Goal: Find specific page/section: Find specific page/section

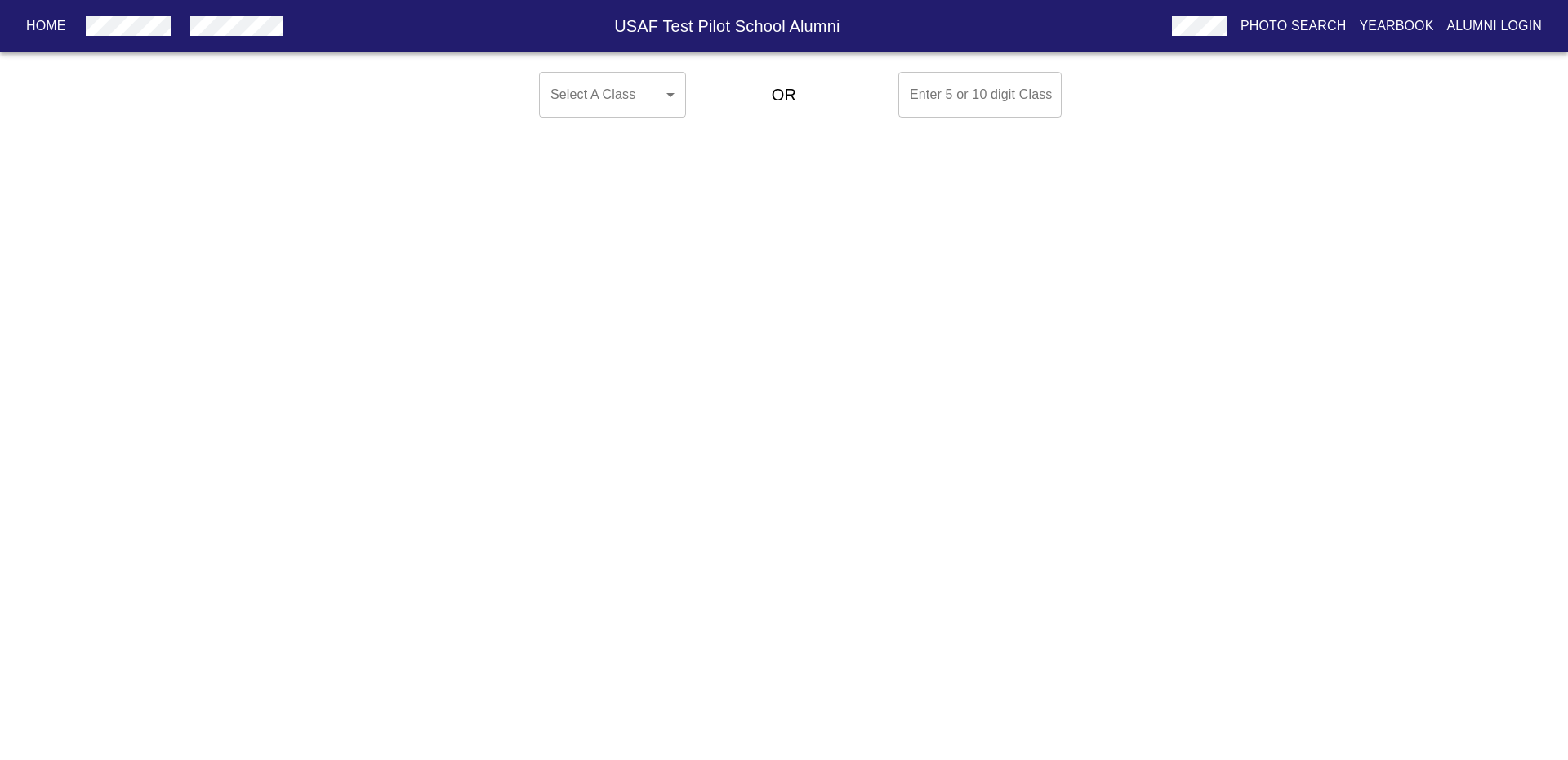
click at [657, 90] on body "Home USAF Test Pilot School Alumni Photo Search Yearbook Alumni Login Select A …" at bounding box center [784, 95] width 1568 height 59
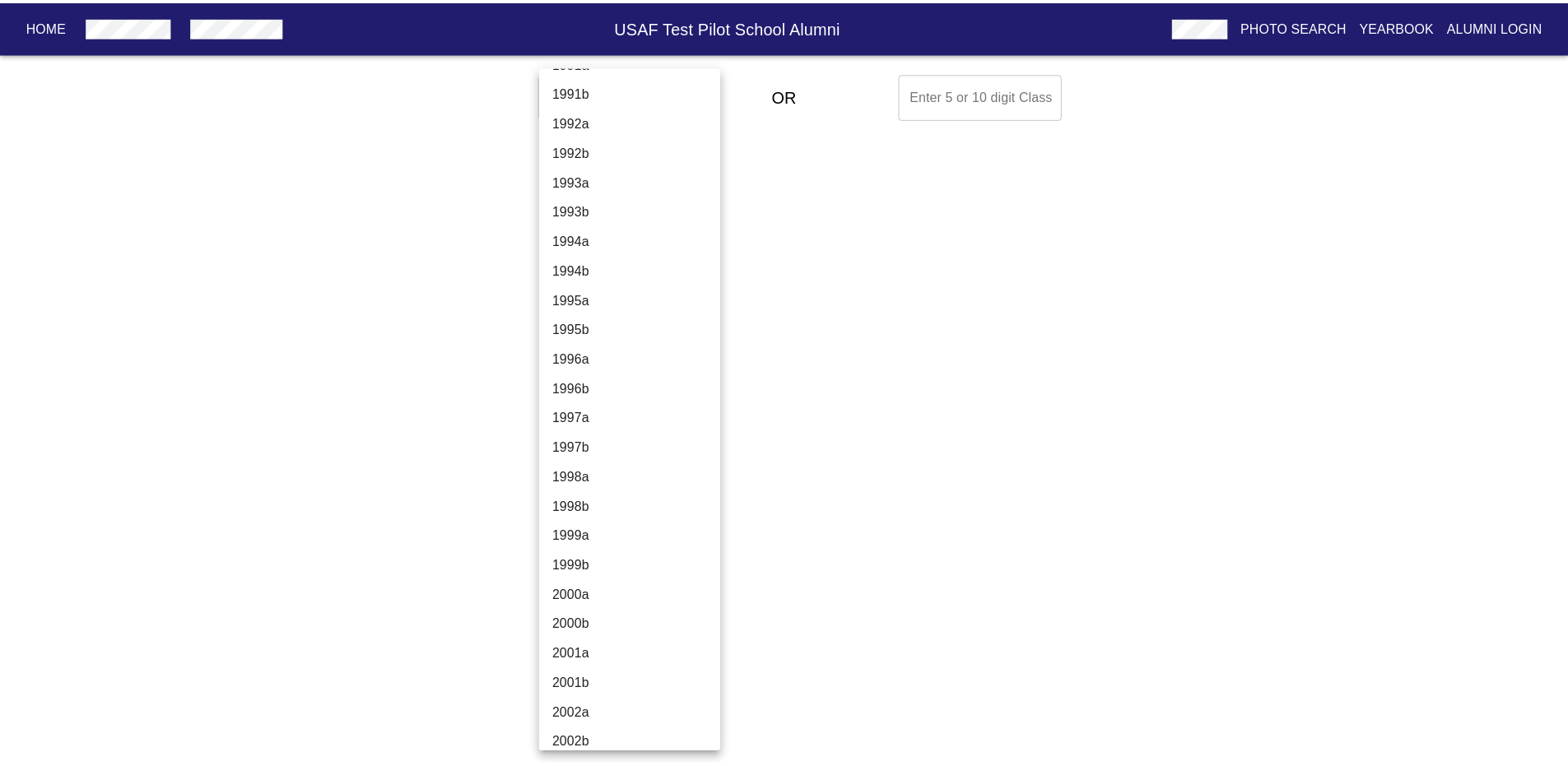
scroll to position [3795, 0]
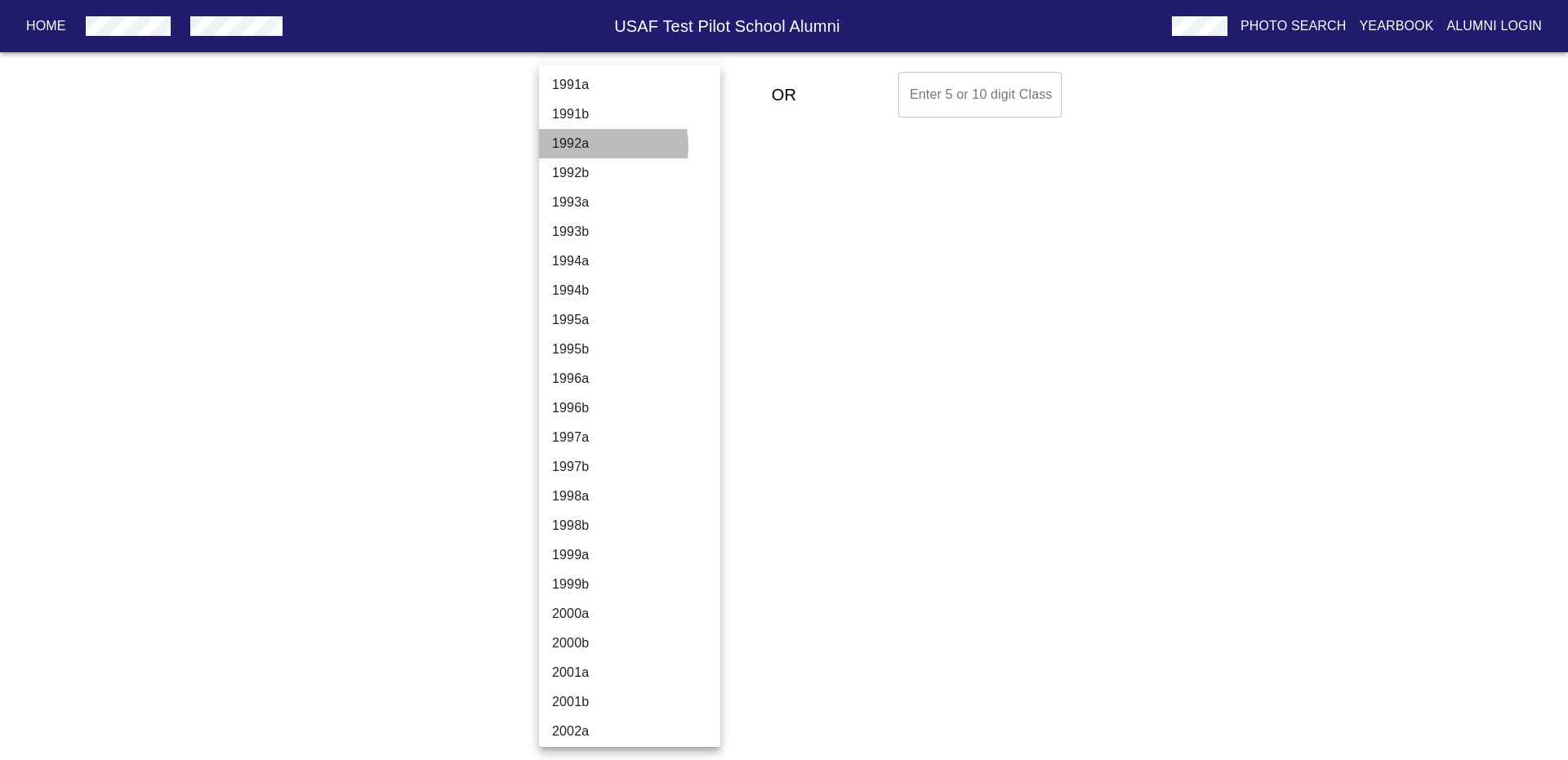
click at [597, 146] on li "1992a" at bounding box center [635, 143] width 193 height 29
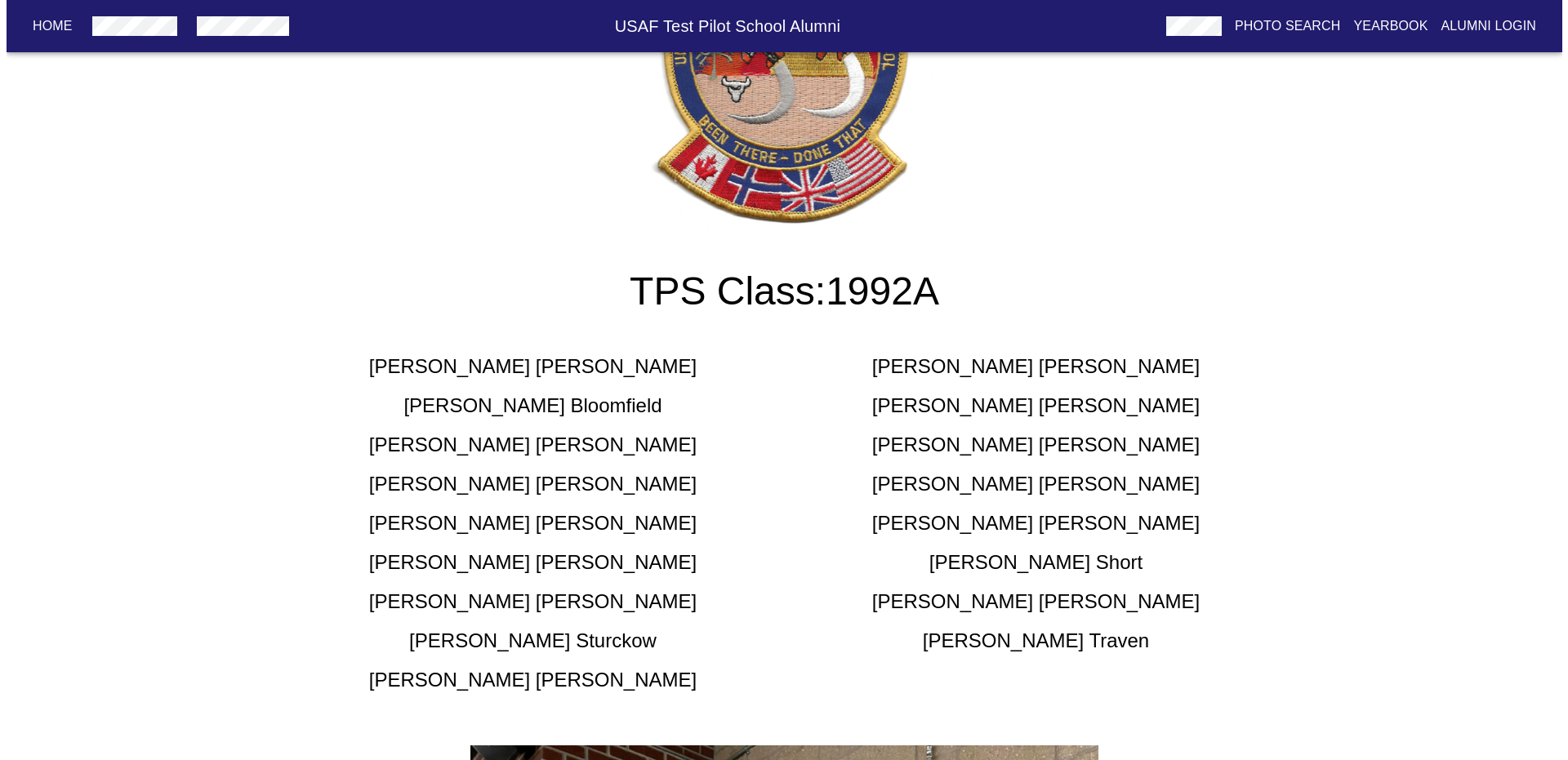
scroll to position [0, 0]
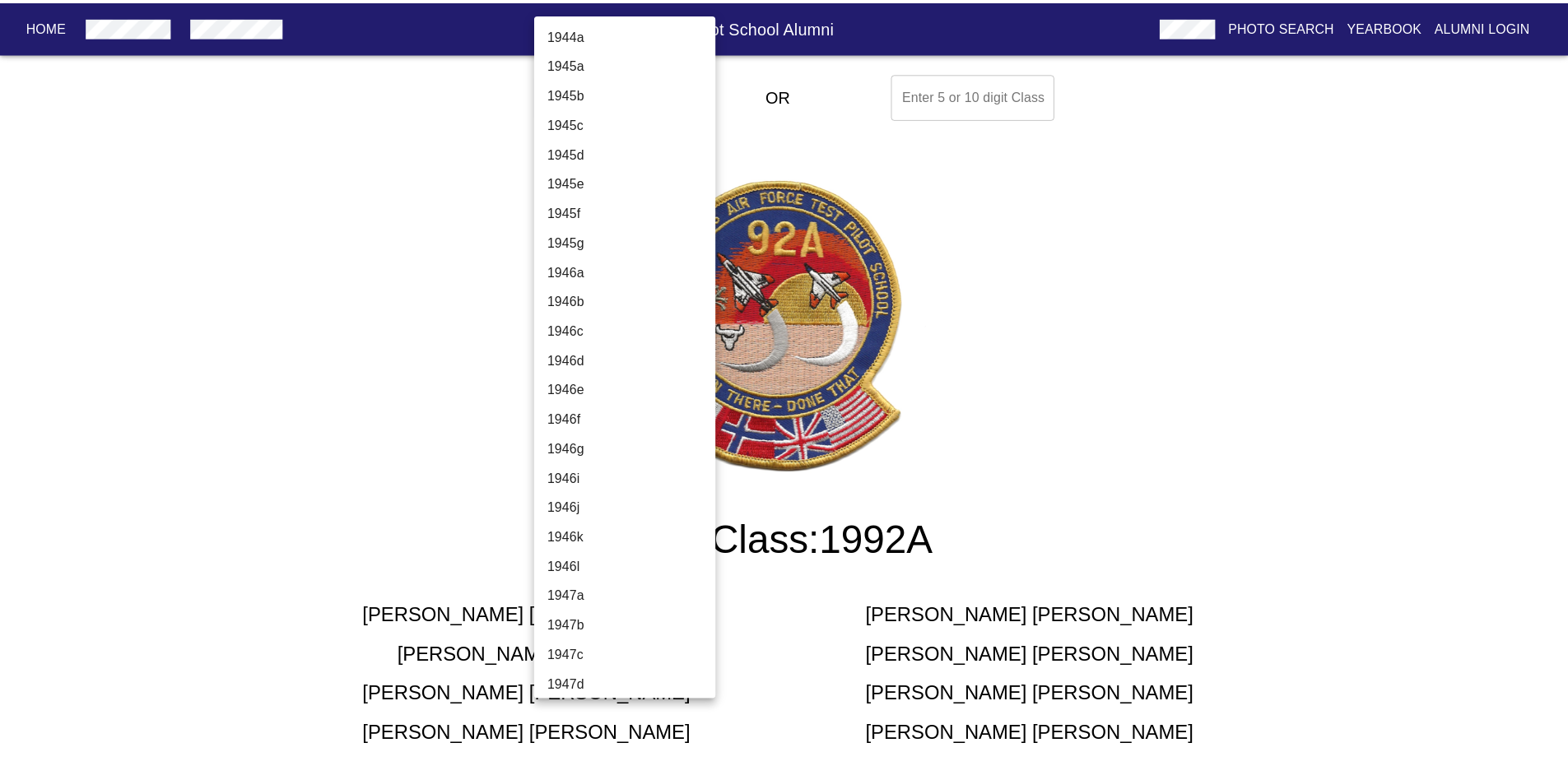
scroll to position [3531, 0]
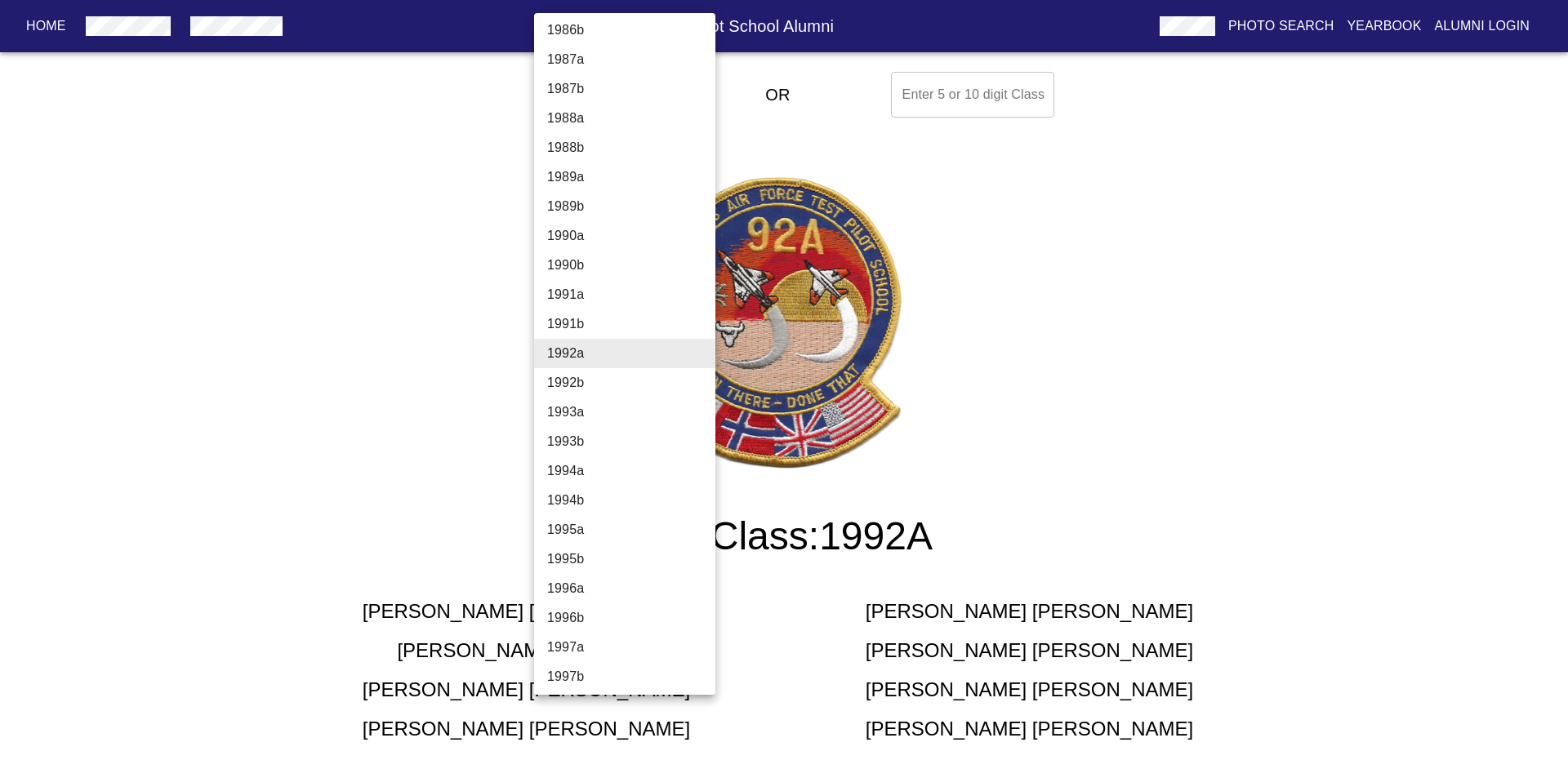
click at [569, 389] on li "1992b" at bounding box center [630, 383] width 193 height 29
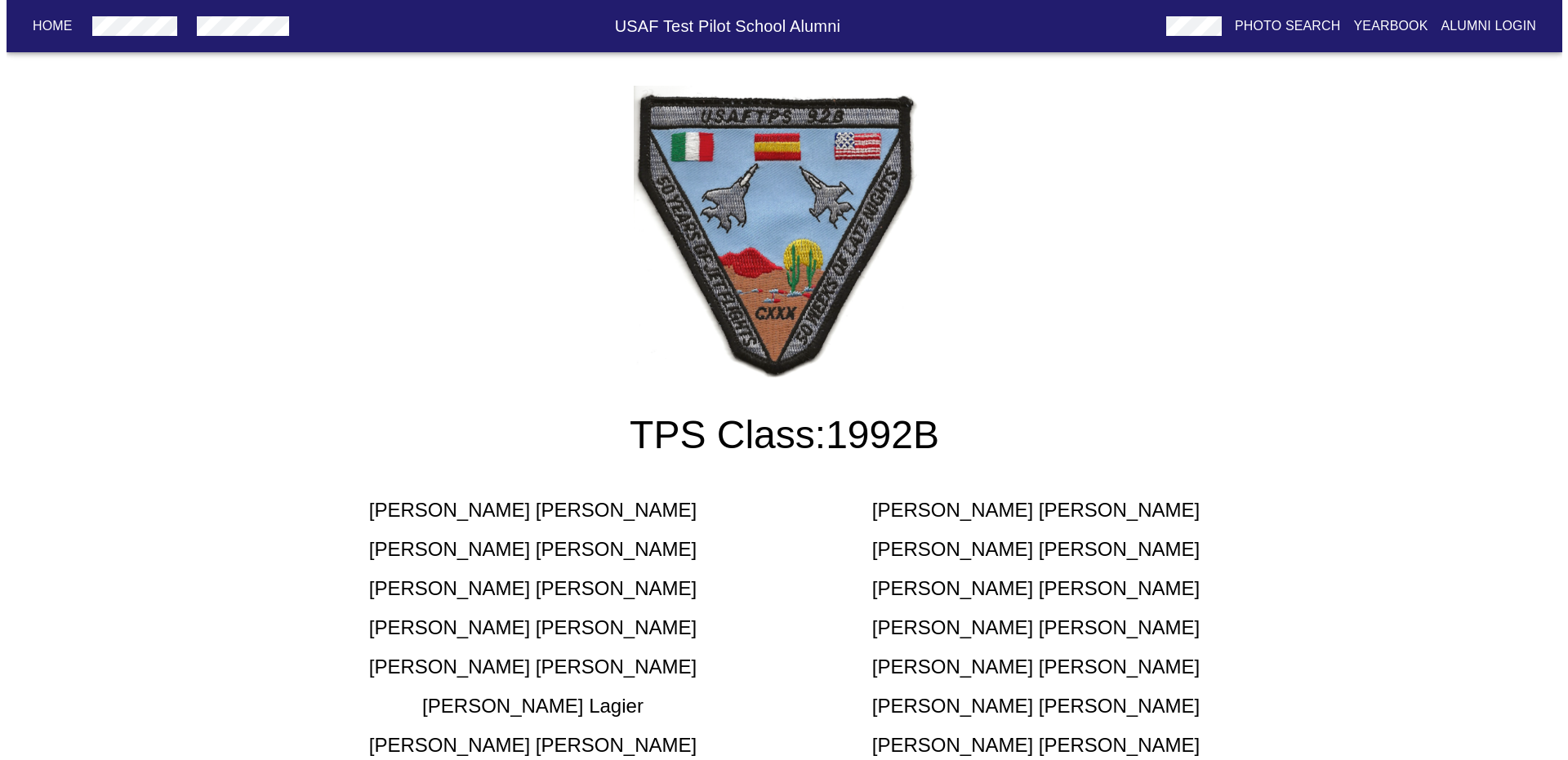
scroll to position [0, 0]
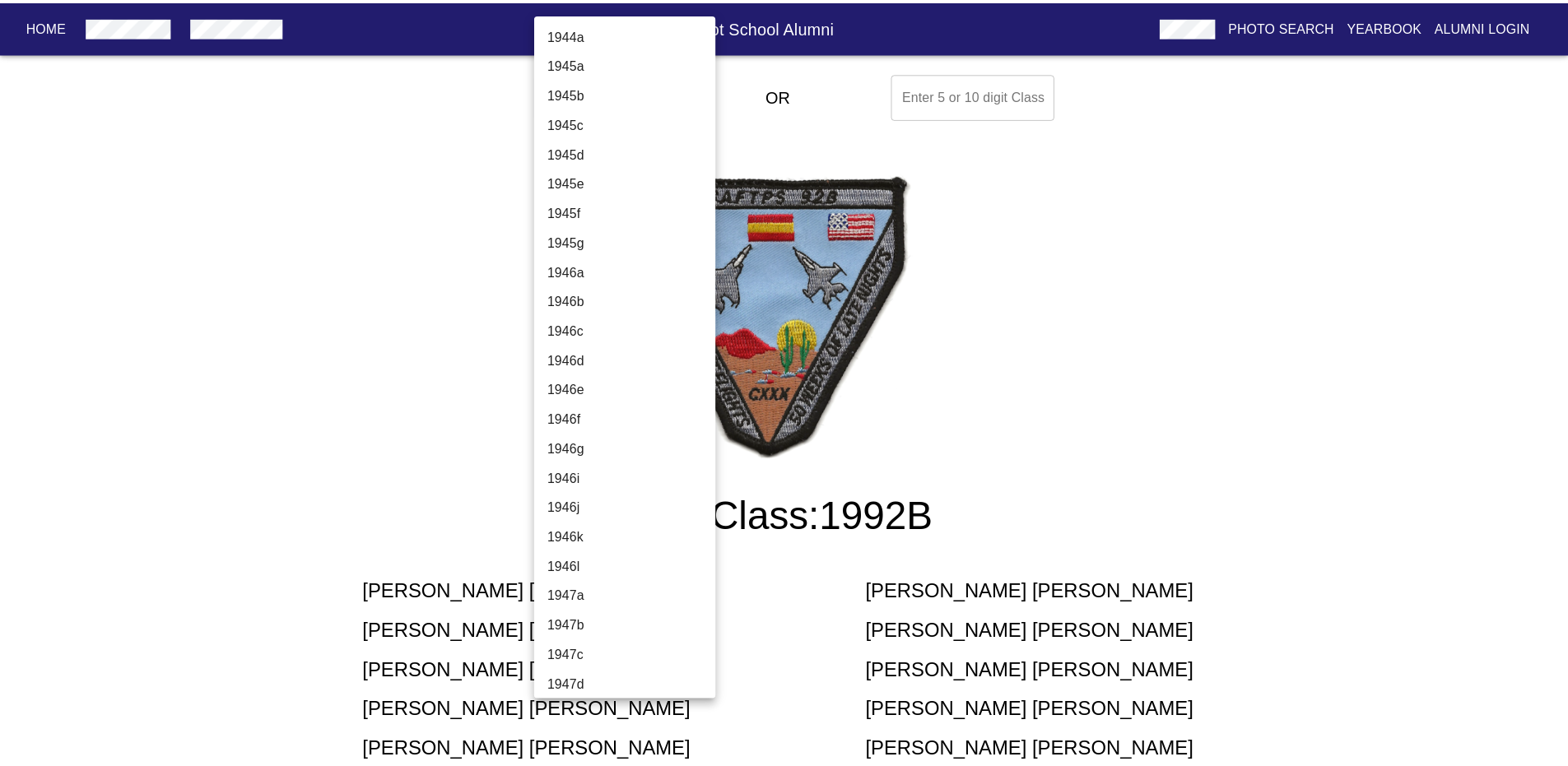
scroll to position [3560, 0]
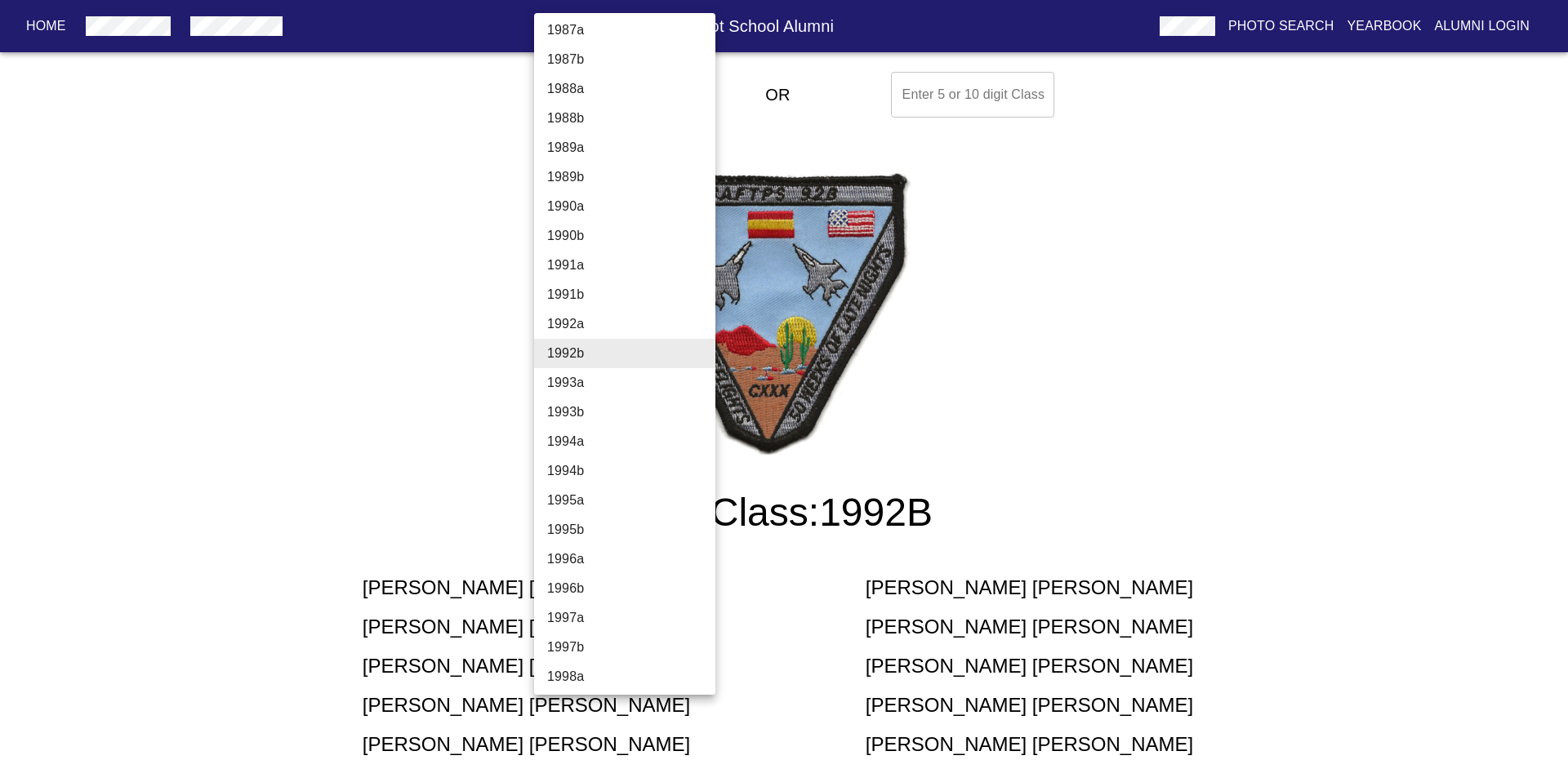
click at [582, 389] on li "1993a" at bounding box center [630, 383] width 193 height 29
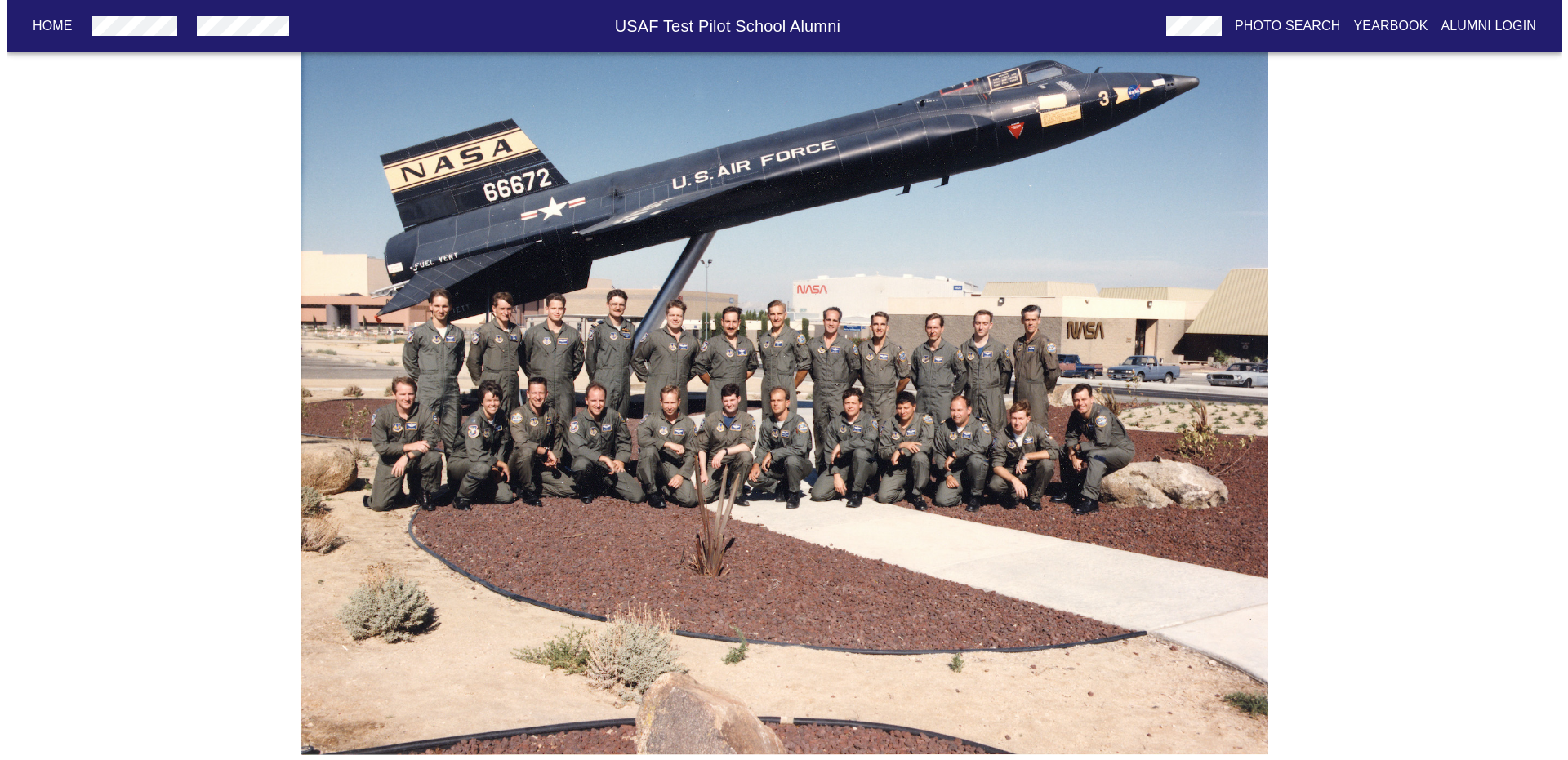
scroll to position [0, 0]
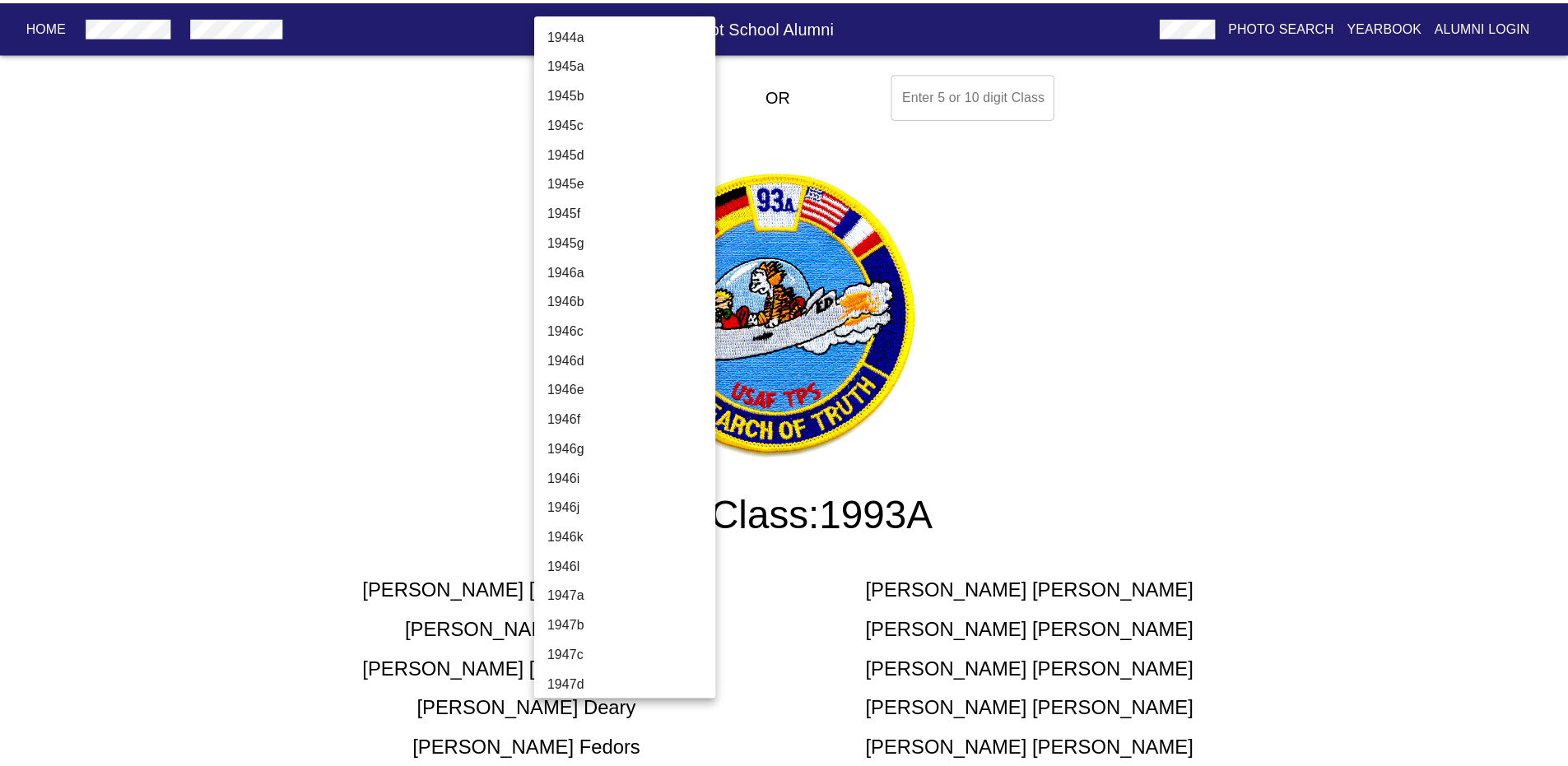
scroll to position [3590, 0]
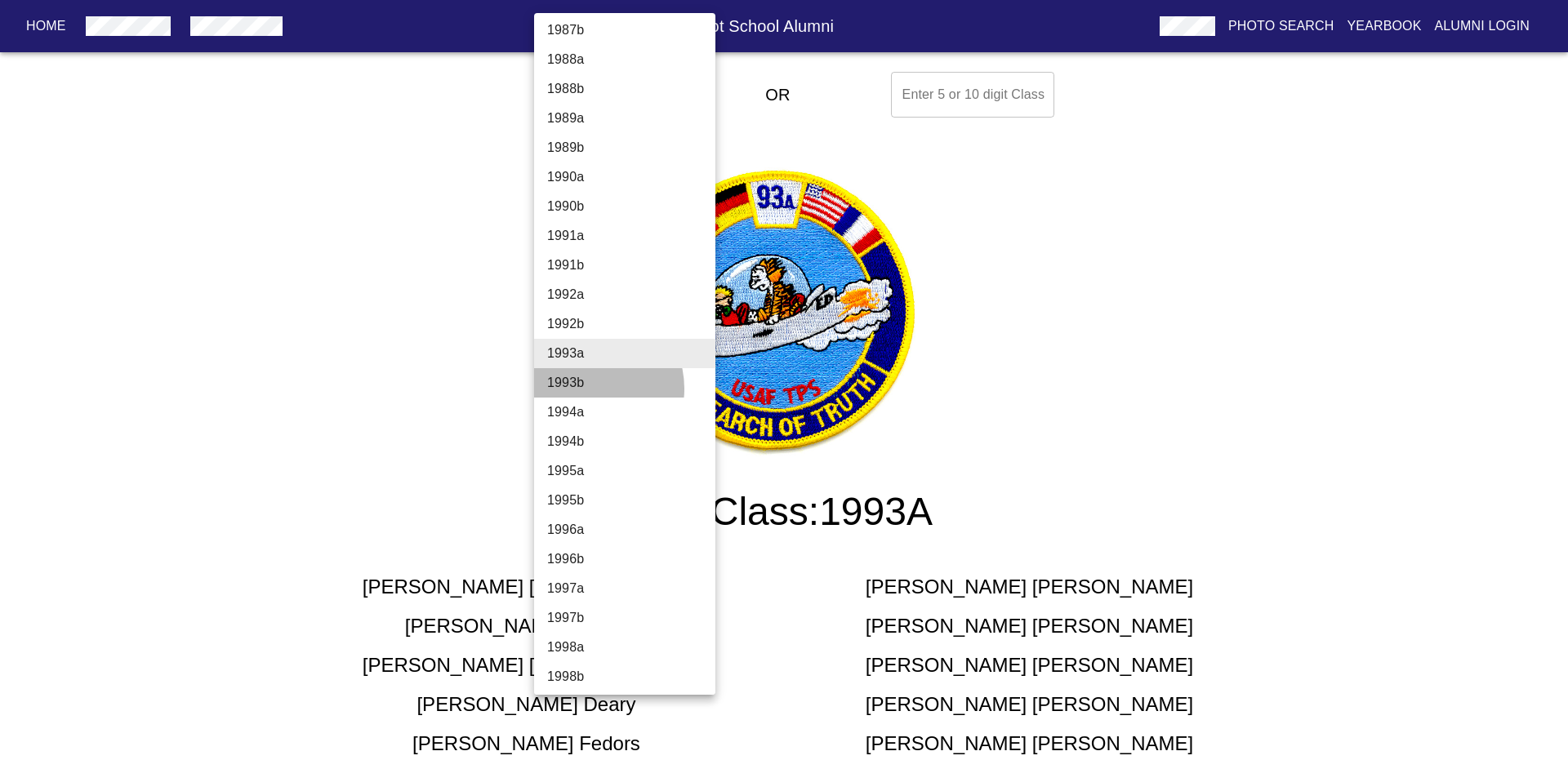
click at [587, 388] on li "1993b" at bounding box center [630, 383] width 193 height 29
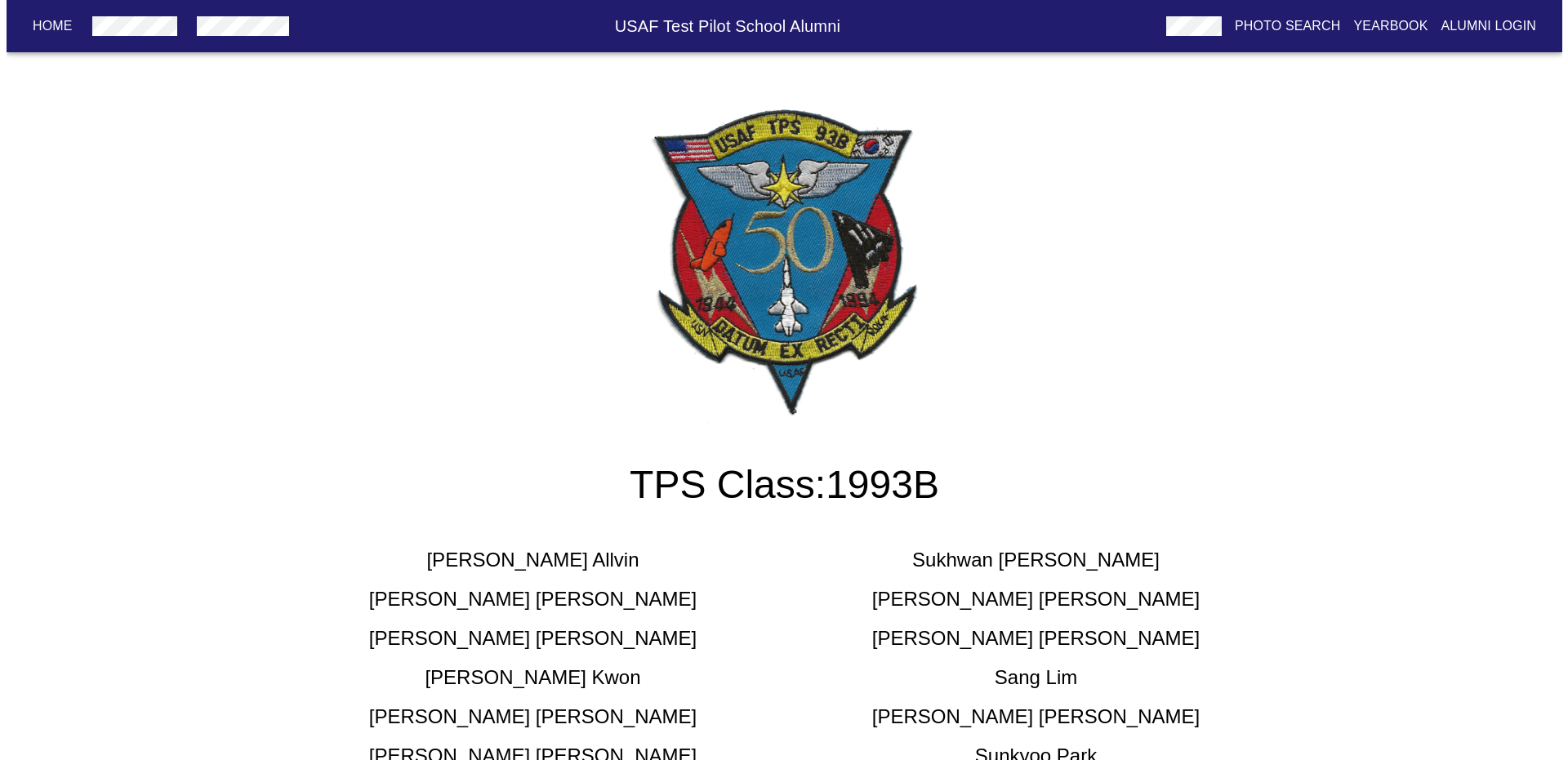
scroll to position [0, 0]
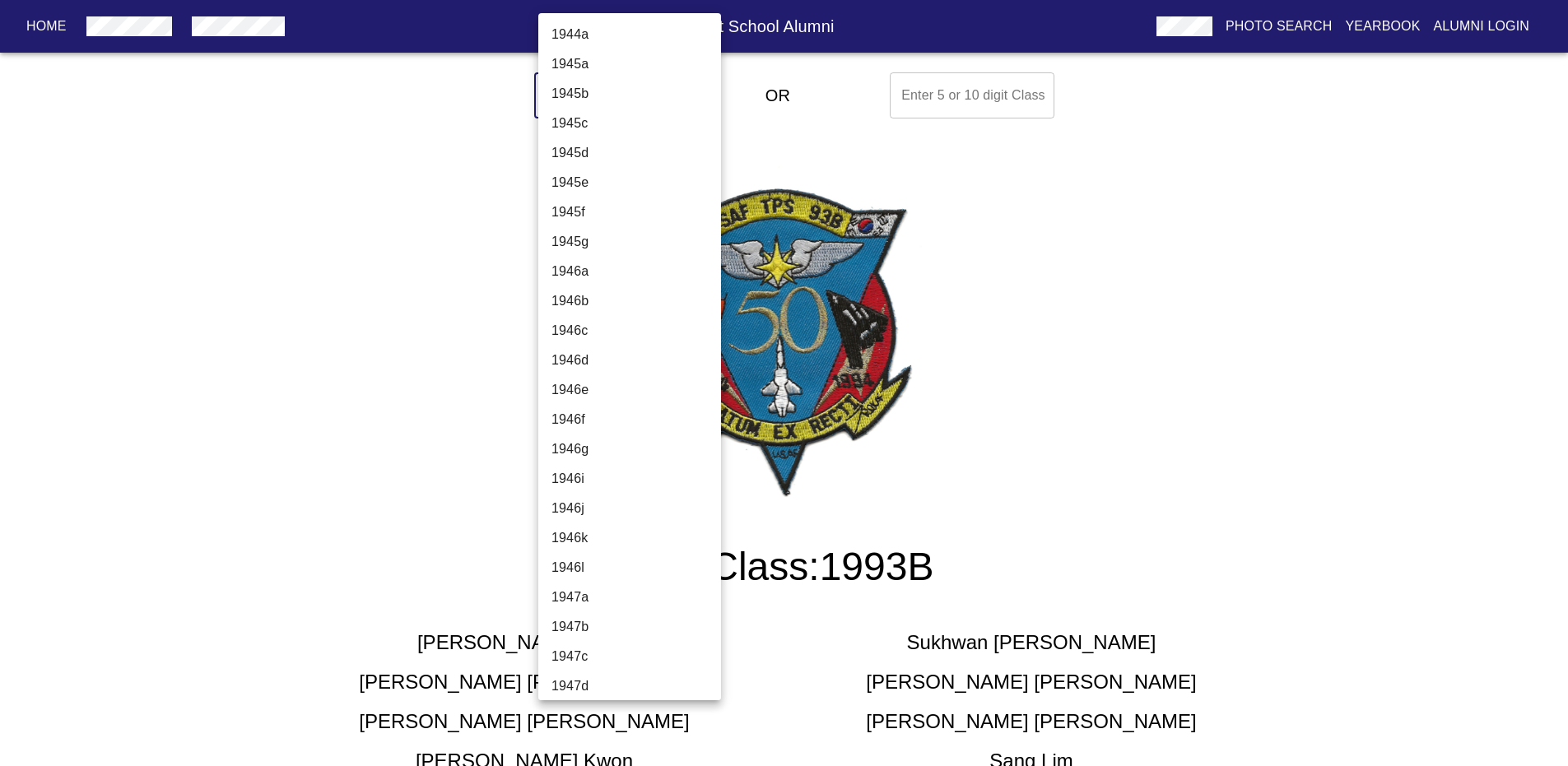
click at [645, 101] on body "Home USAF Test Pilot School Alumni Photo Search Yearbook Alumni Login Select A …" at bounding box center [784, 558] width 1568 height 985
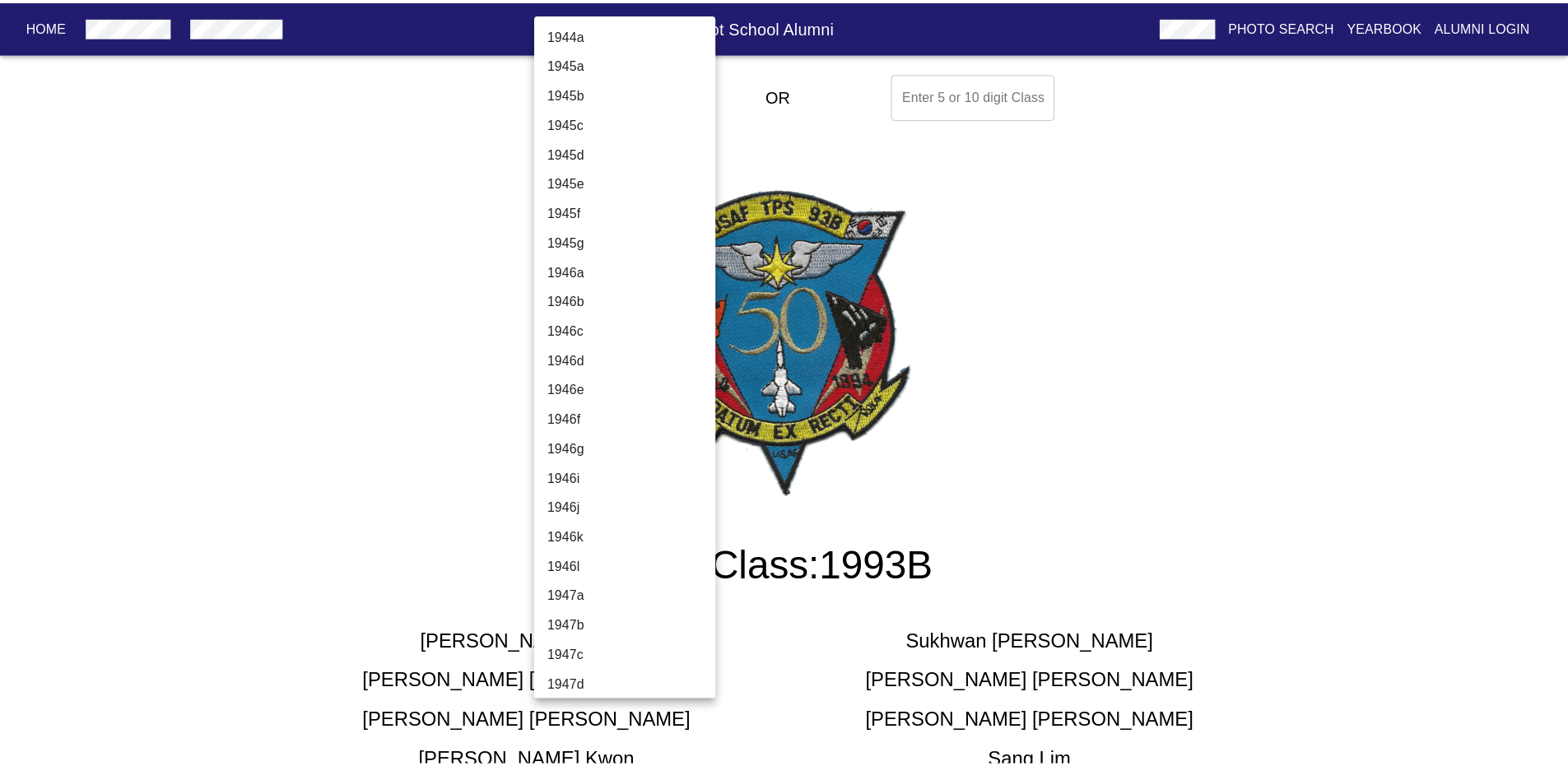
scroll to position [3619, 0]
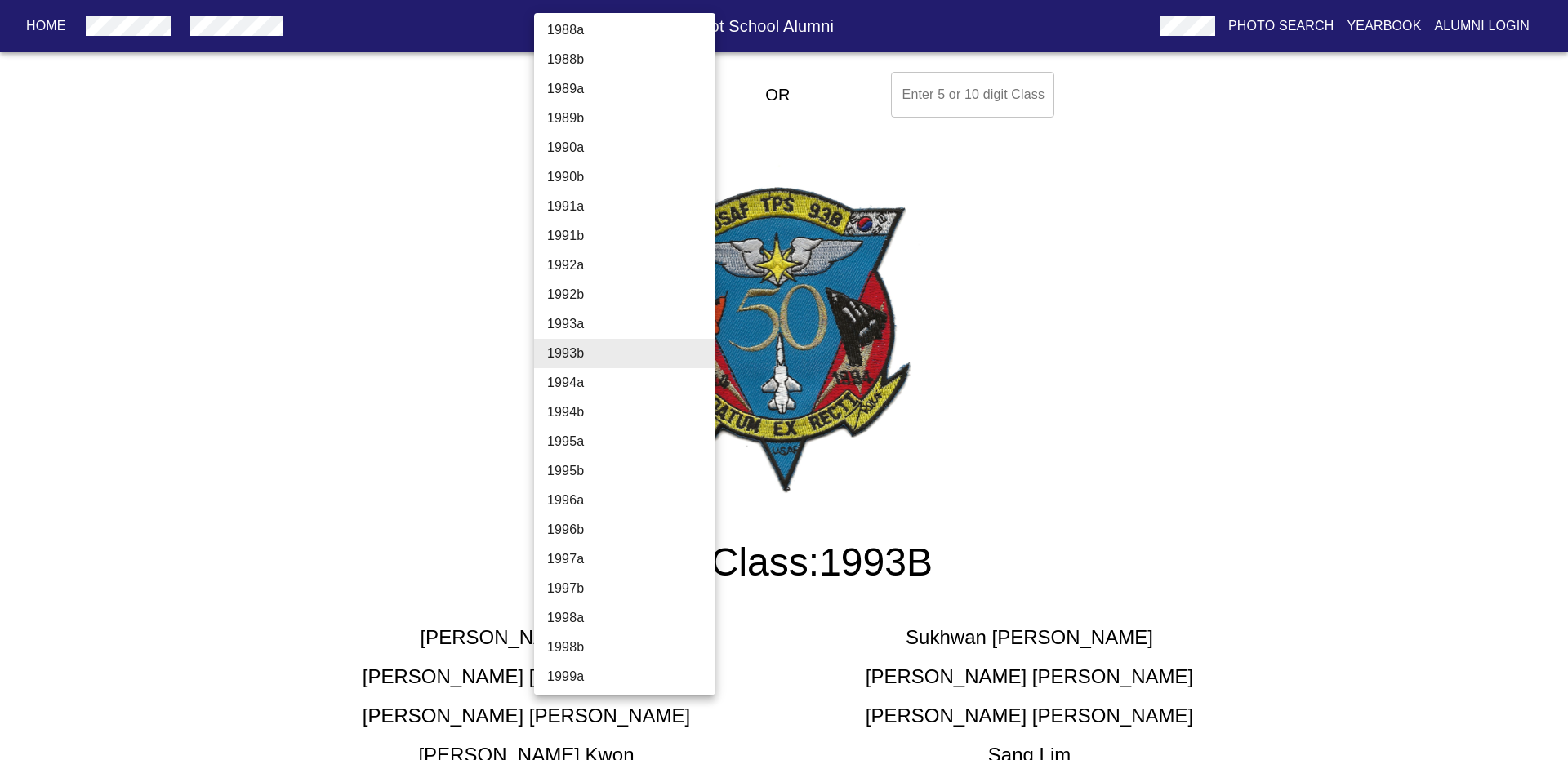
click at [598, 383] on li "1994a" at bounding box center [630, 383] width 193 height 29
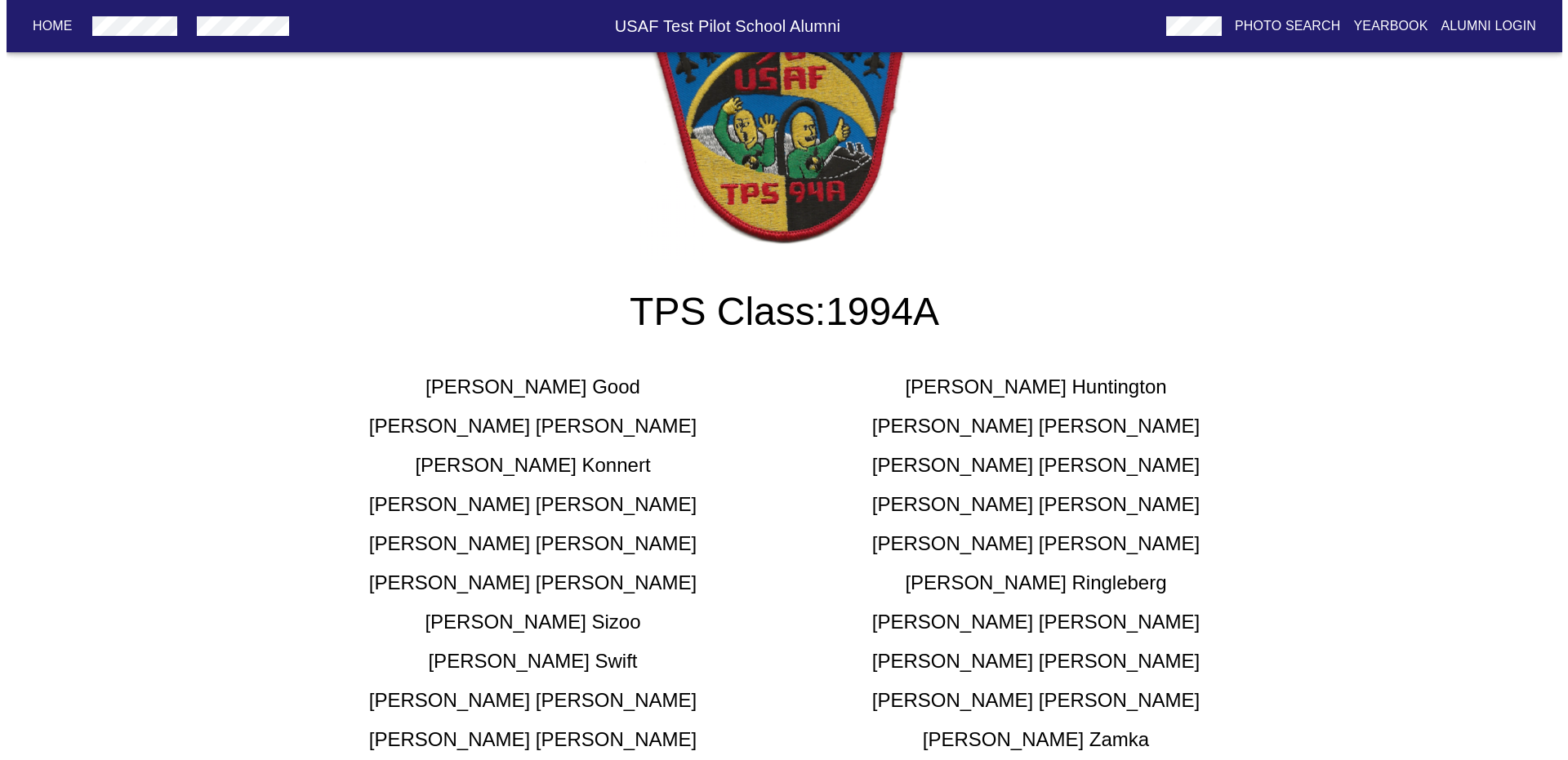
scroll to position [0, 0]
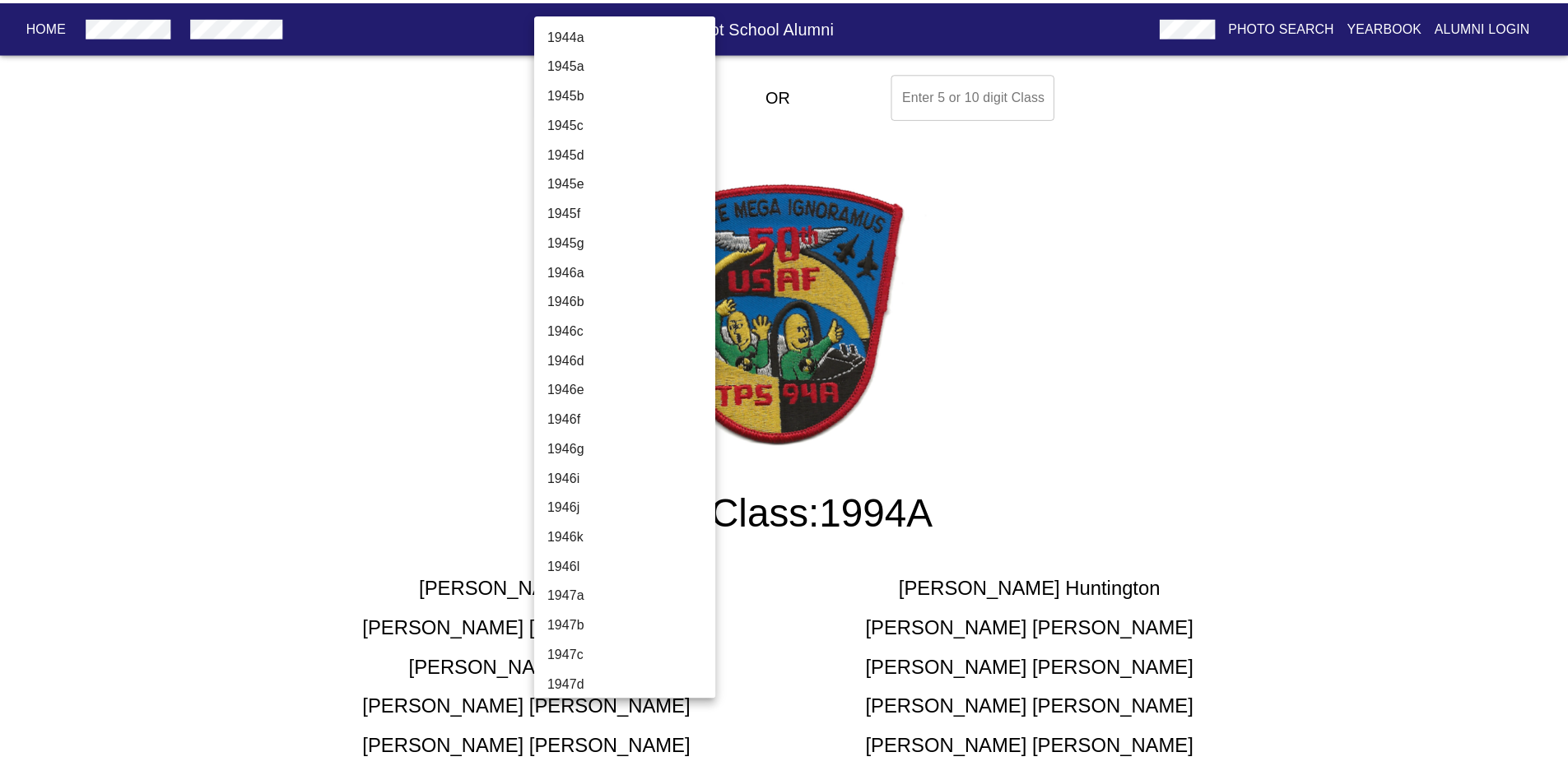
scroll to position [3649, 0]
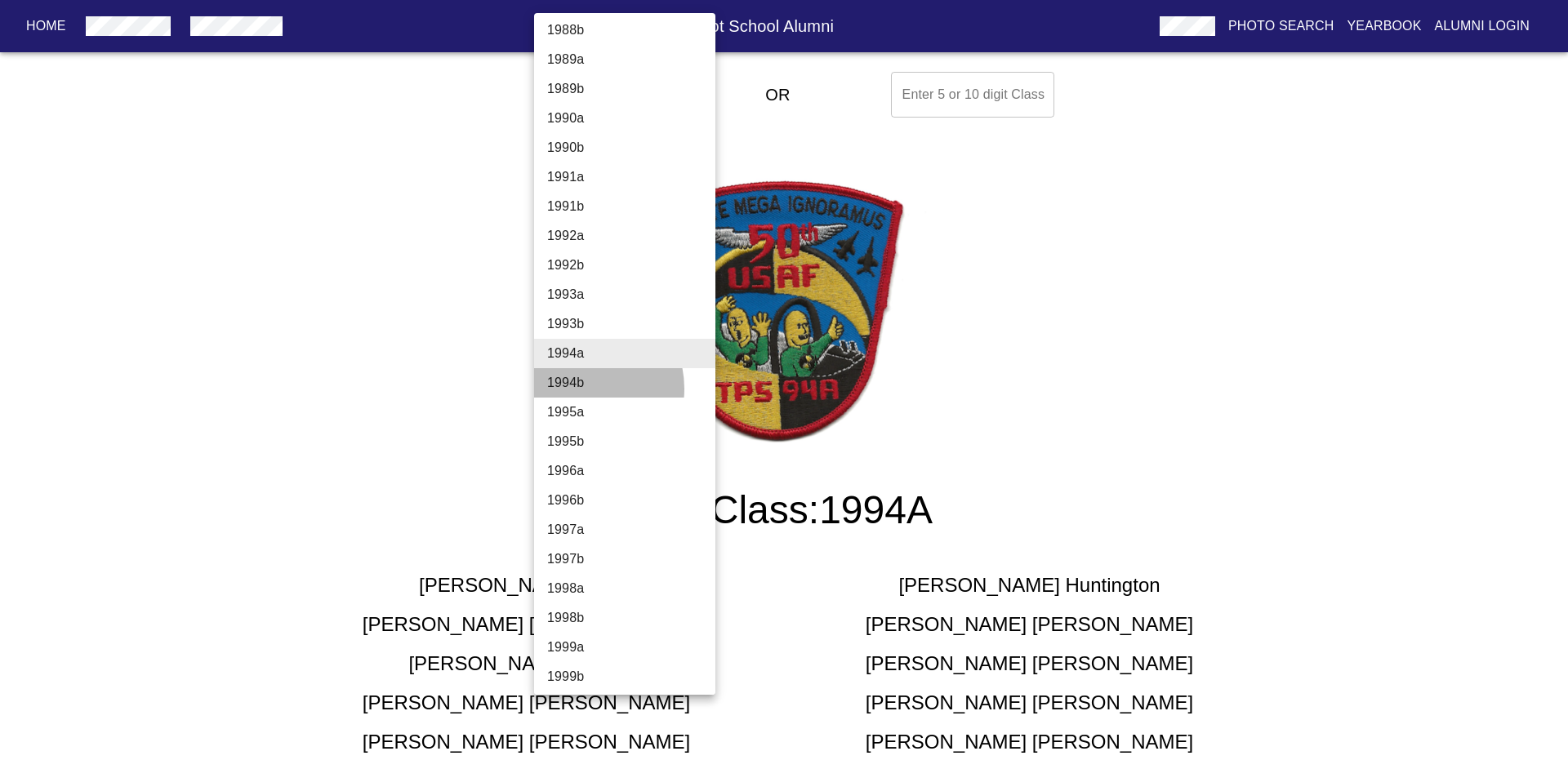
click at [581, 388] on li "1994b" at bounding box center [630, 383] width 193 height 29
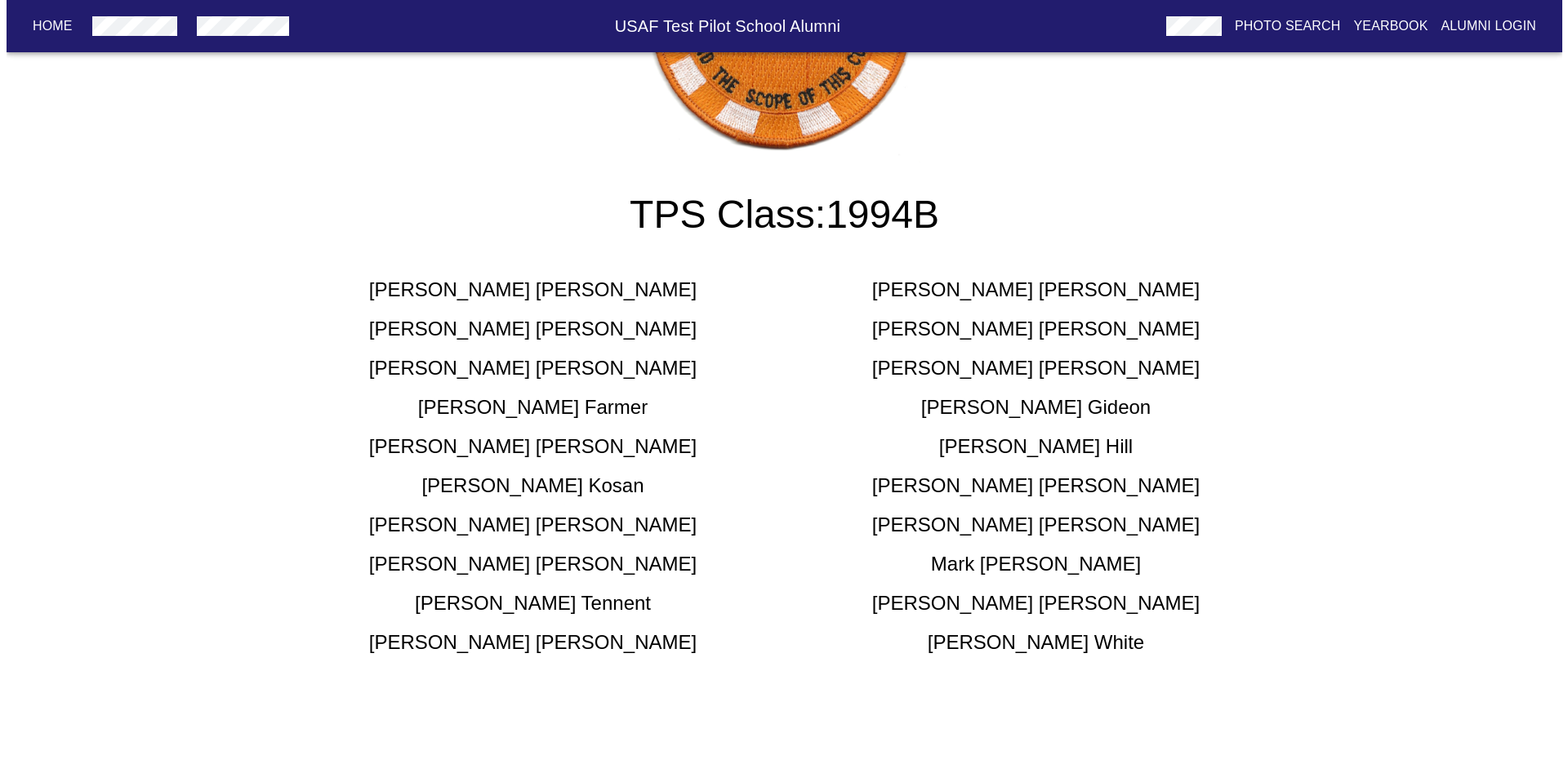
scroll to position [0, 0]
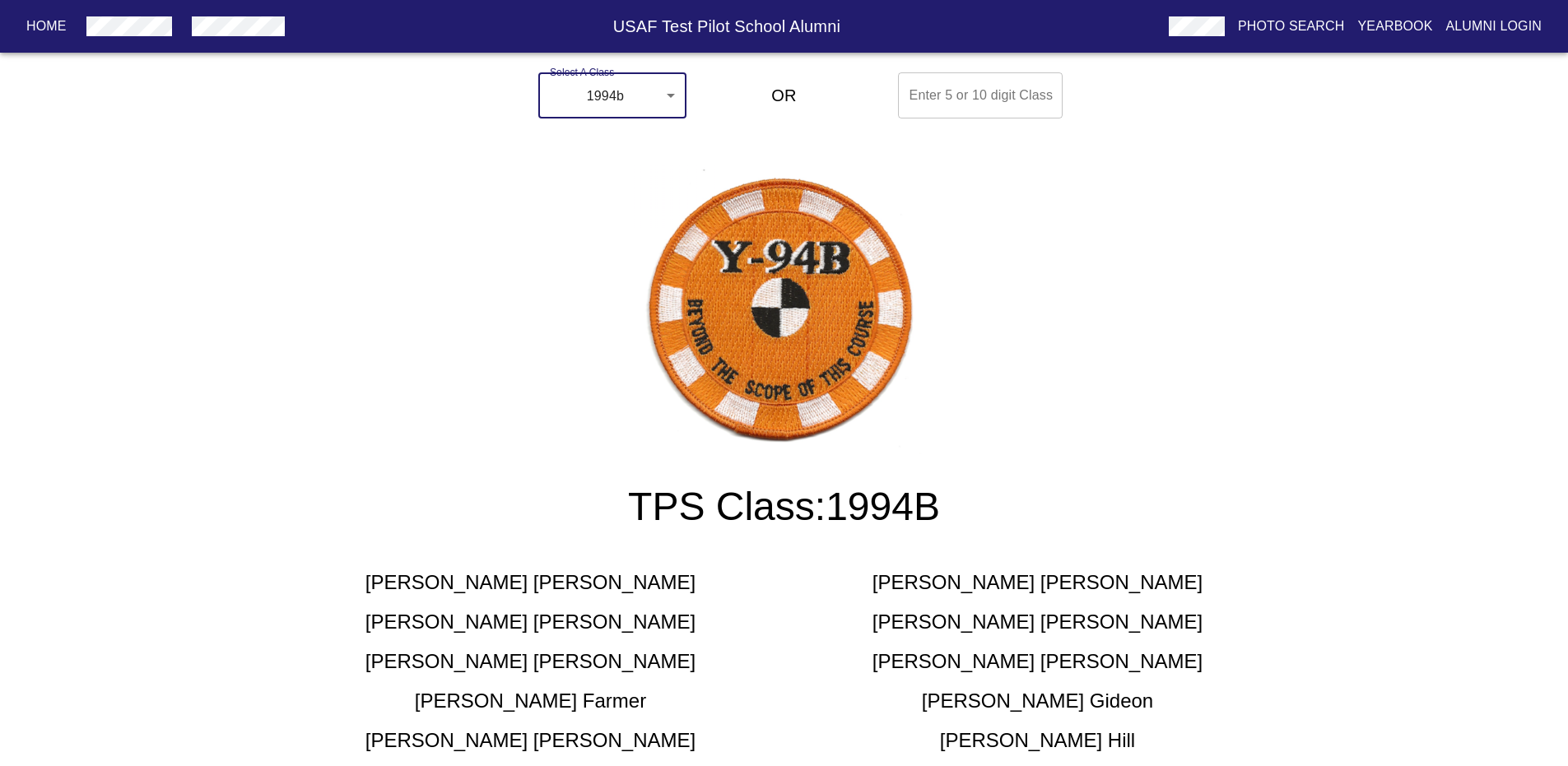
click at [649, 94] on body "Home USAF Test Pilot School Alumni Photo Search Yearbook Alumni Login Select A …" at bounding box center [784, 528] width 1568 height 925
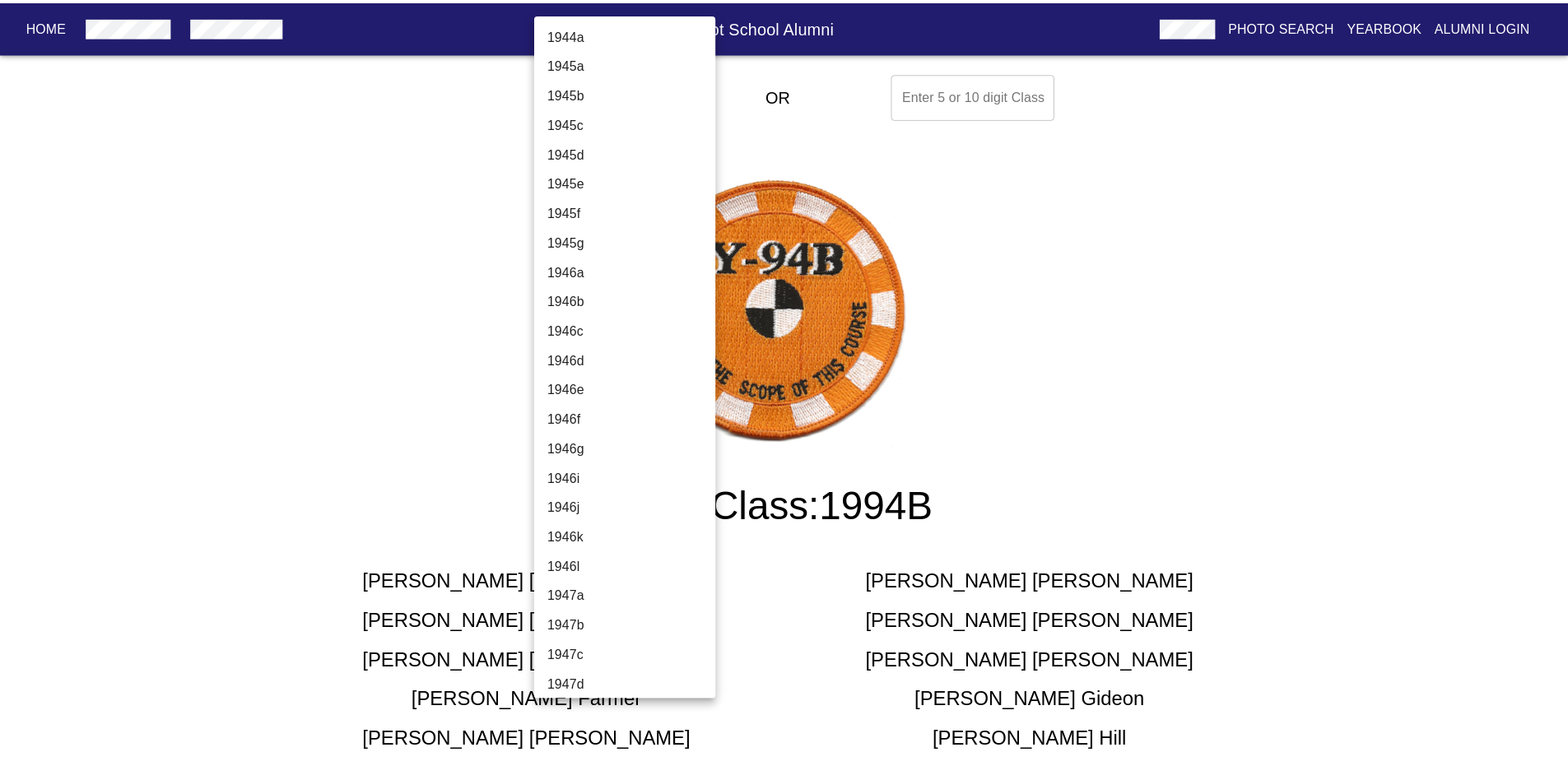
scroll to position [3678, 0]
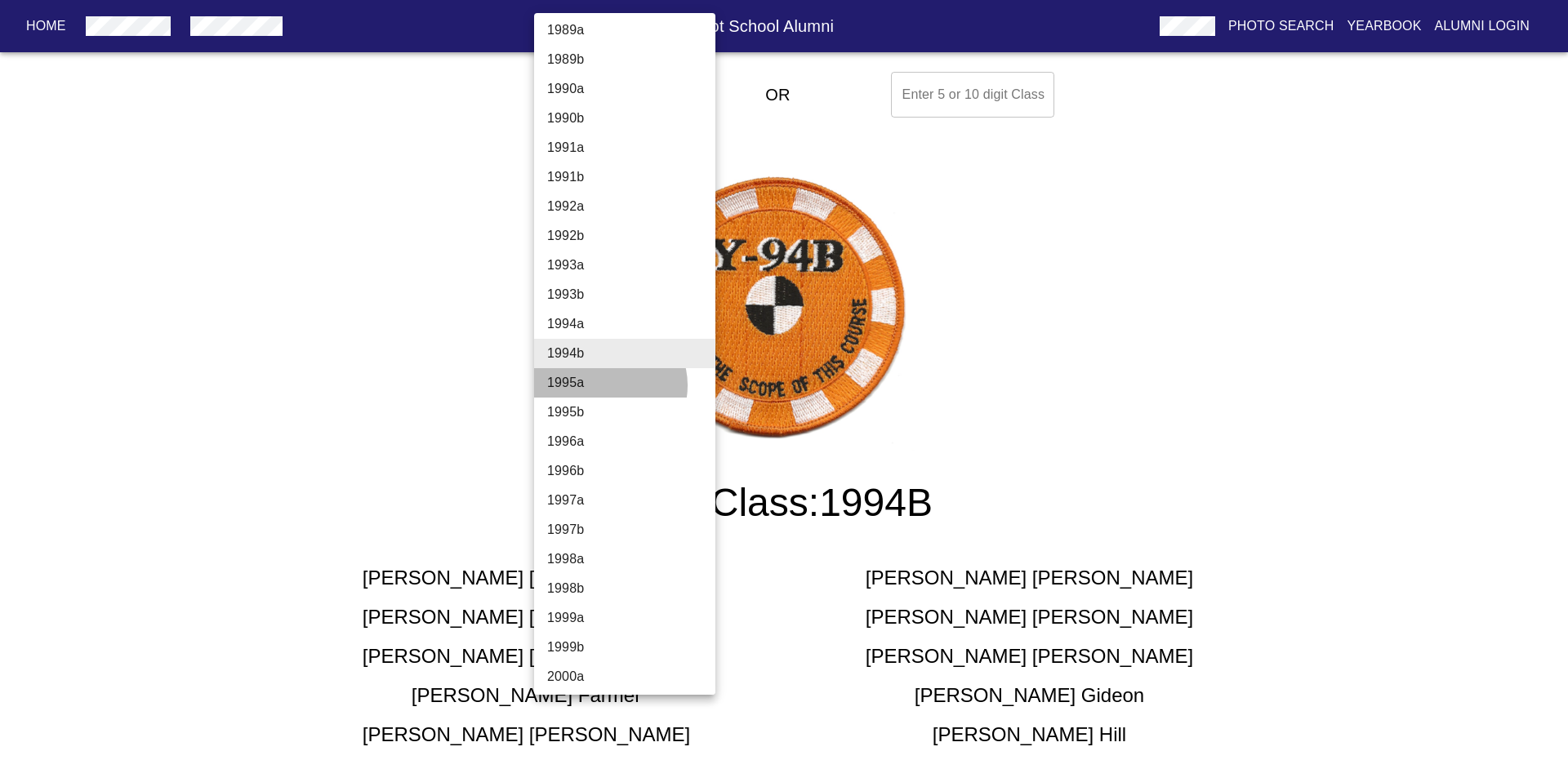
click at [609, 386] on li "1995a" at bounding box center [630, 383] width 193 height 29
type input "1995a"
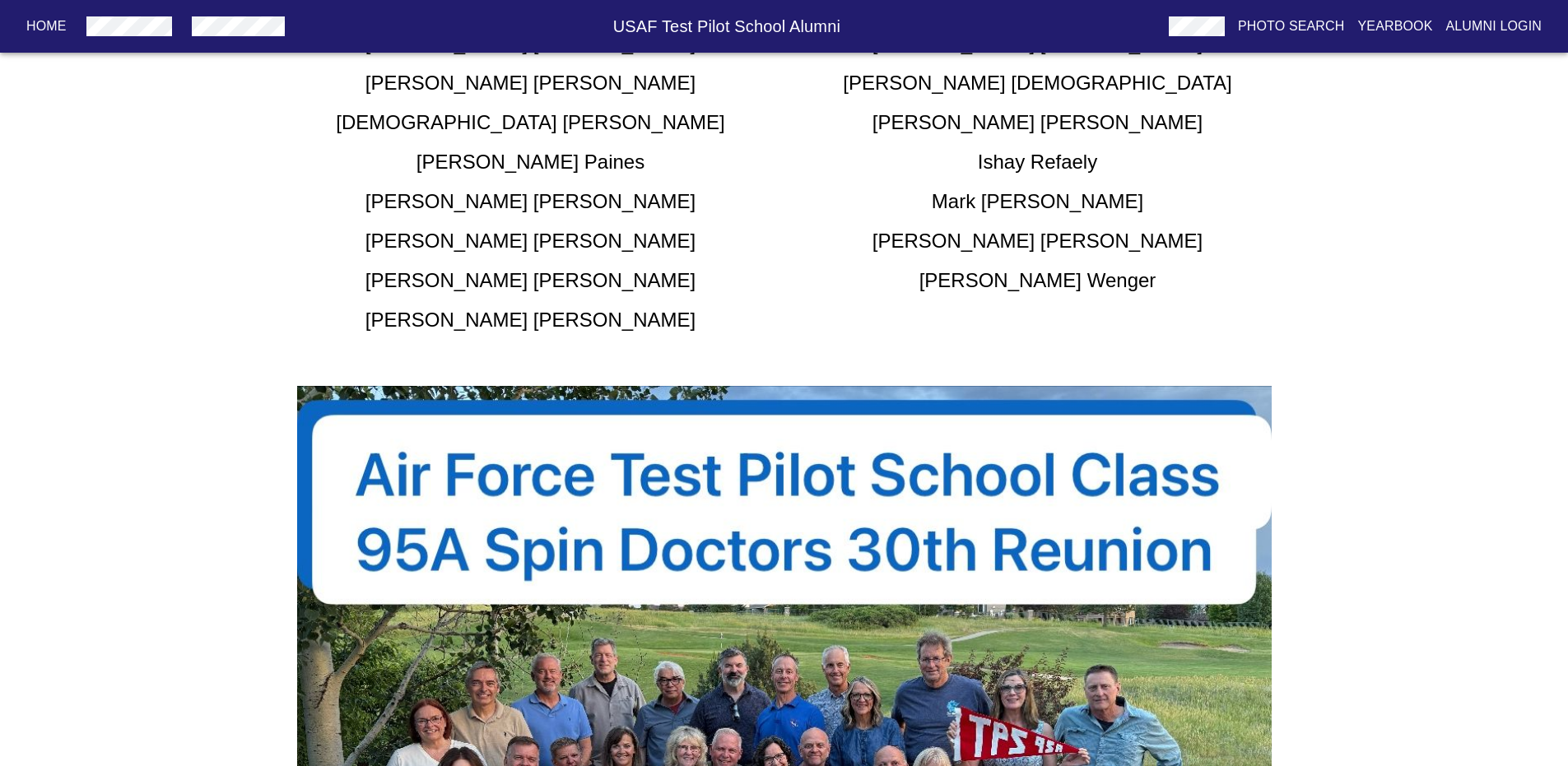
scroll to position [1308, 0]
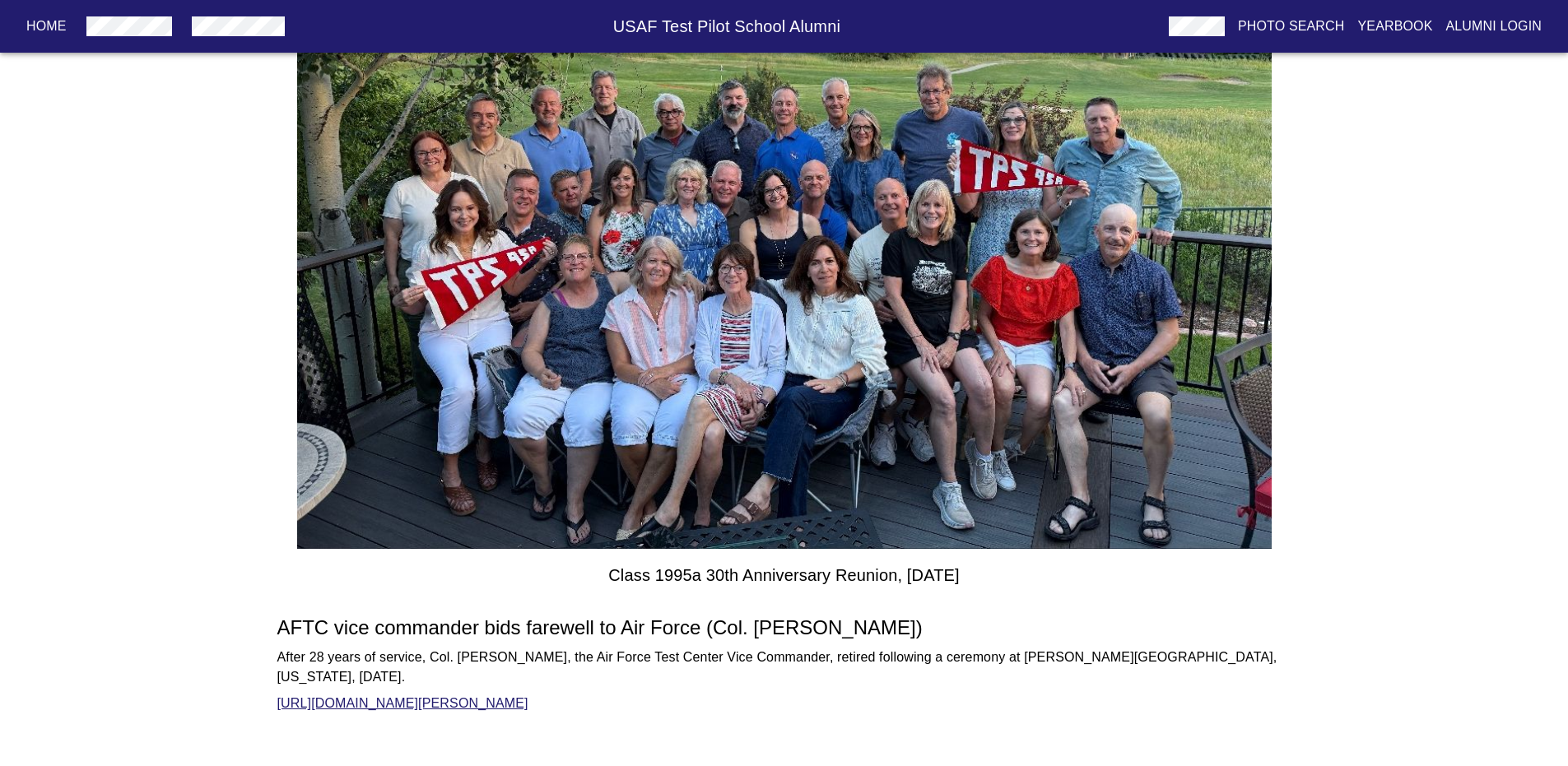
click at [450, 696] on link "[URL][DOMAIN_NAME][PERSON_NAME]" at bounding box center [403, 703] width 251 height 14
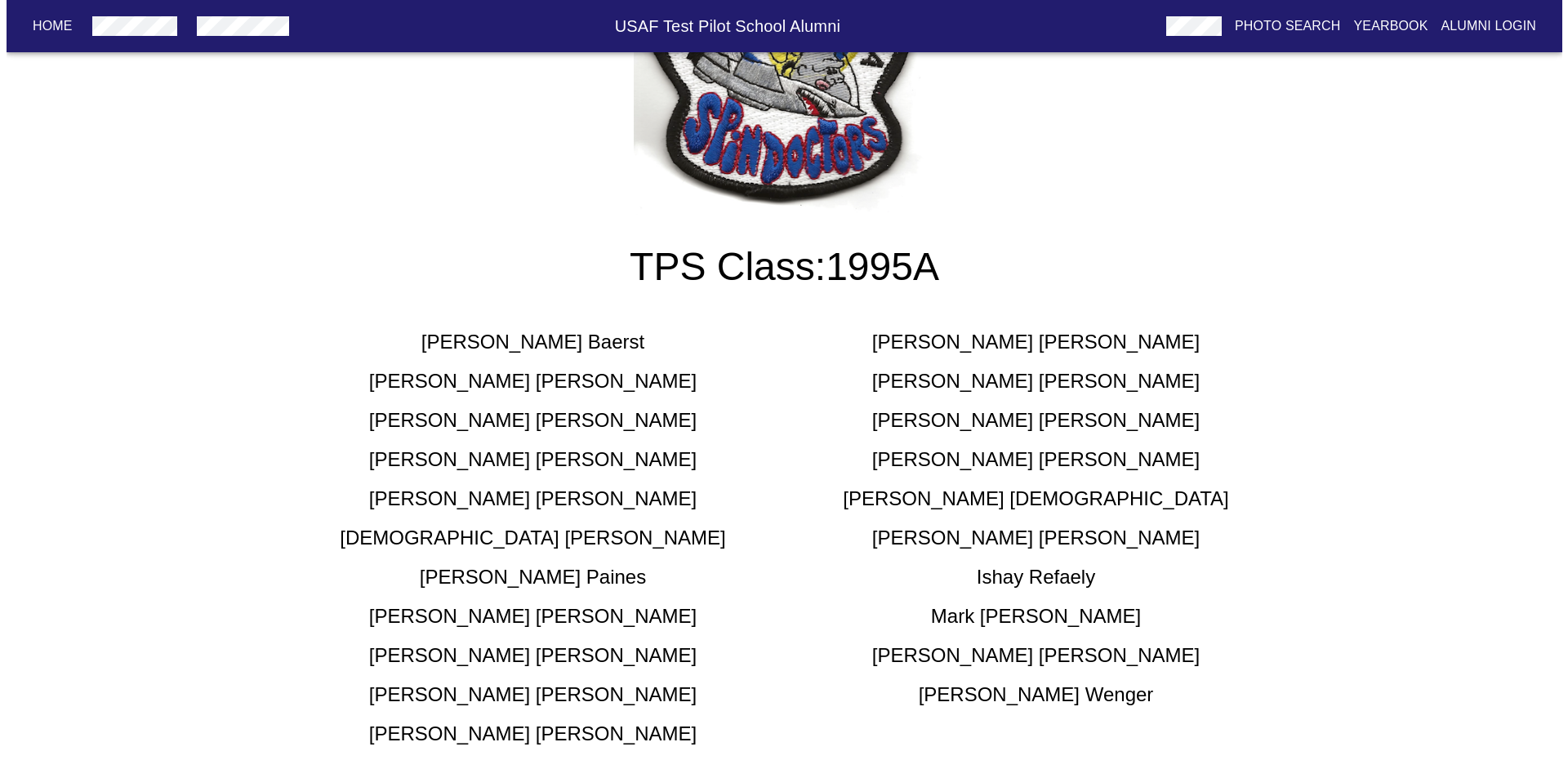
scroll to position [0, 0]
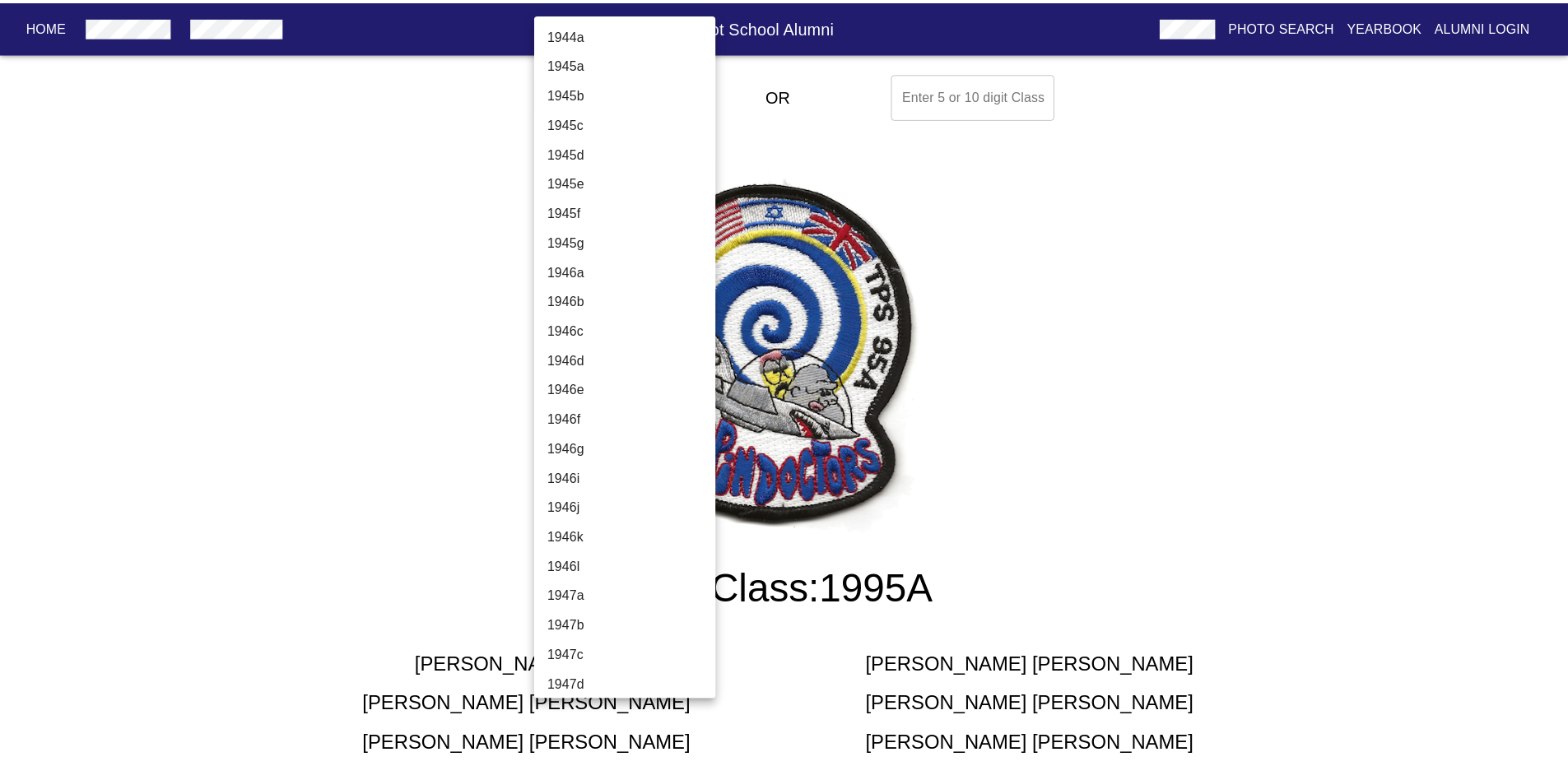
scroll to position [3709, 0]
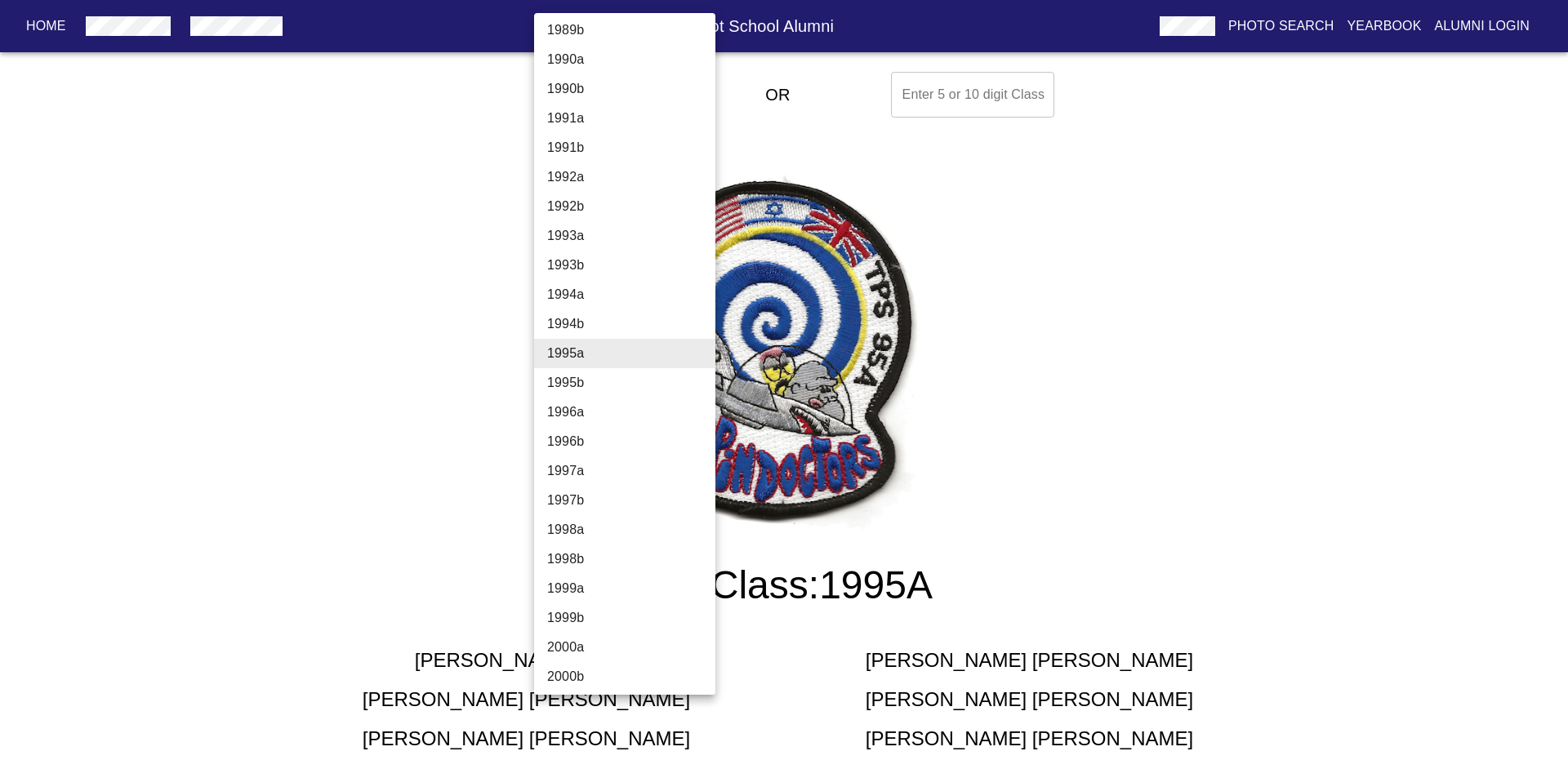
click at [1262, 309] on div at bounding box center [784, 380] width 1568 height 760
